Goal: Task Accomplishment & Management: Use online tool/utility

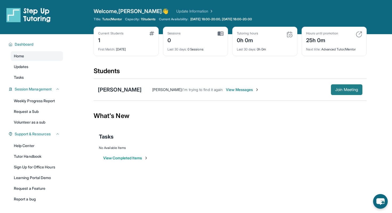
click at [353, 89] on span "Join Meeting" at bounding box center [347, 89] width 23 height 3
click at [347, 95] on button "Join Meeting" at bounding box center [347, 89] width 32 height 11
click at [343, 92] on button "Join Meeting" at bounding box center [347, 89] width 32 height 11
